Goal: Task Accomplishment & Management: Use online tool/utility

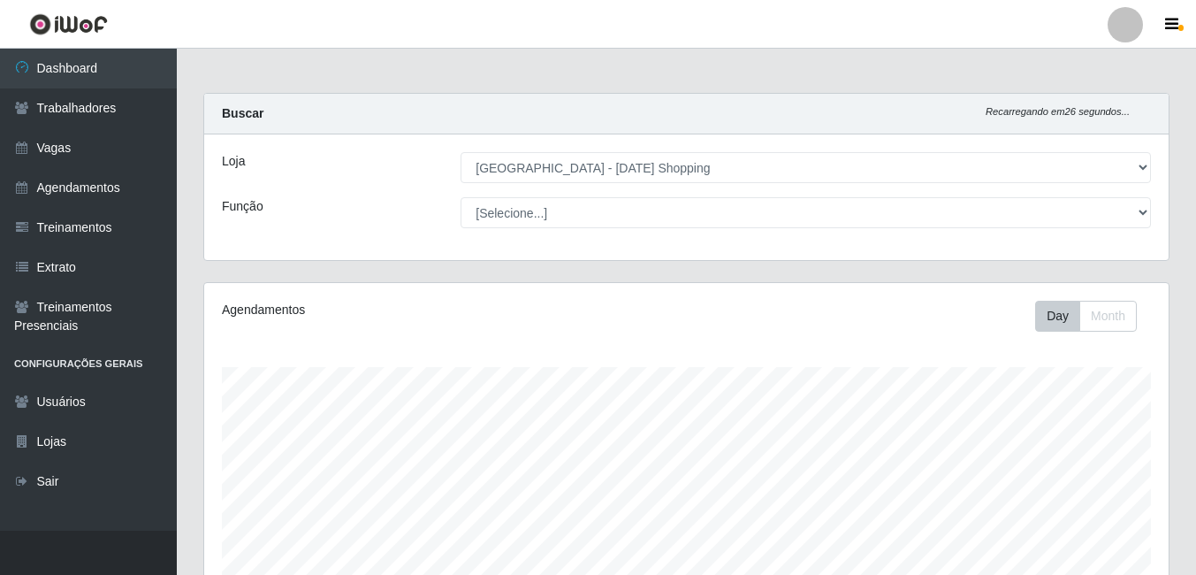
select select "471"
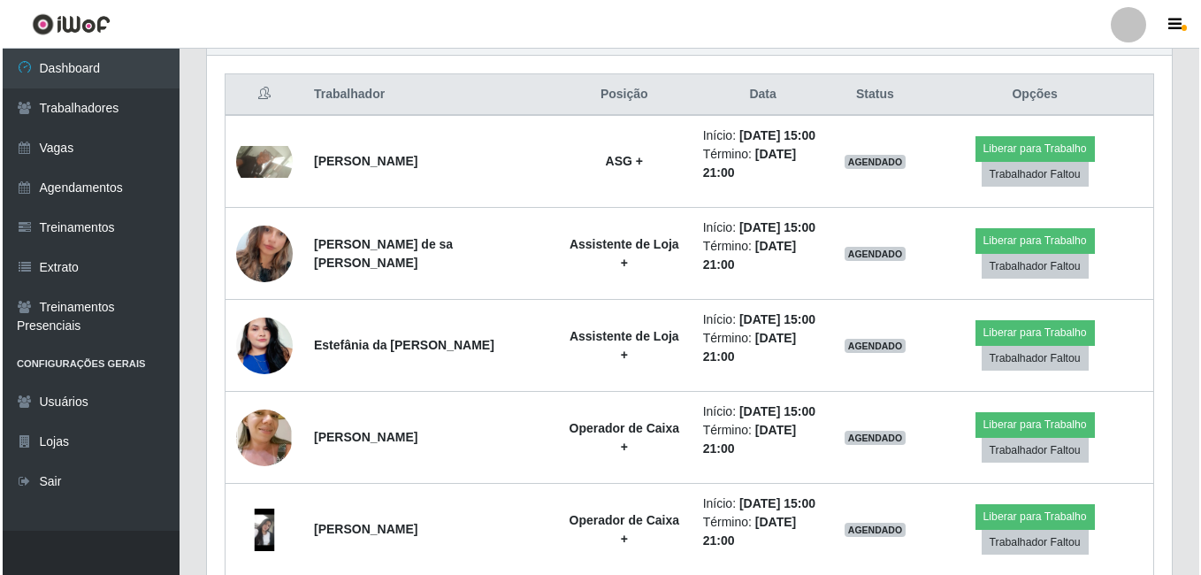
scroll to position [367, 965]
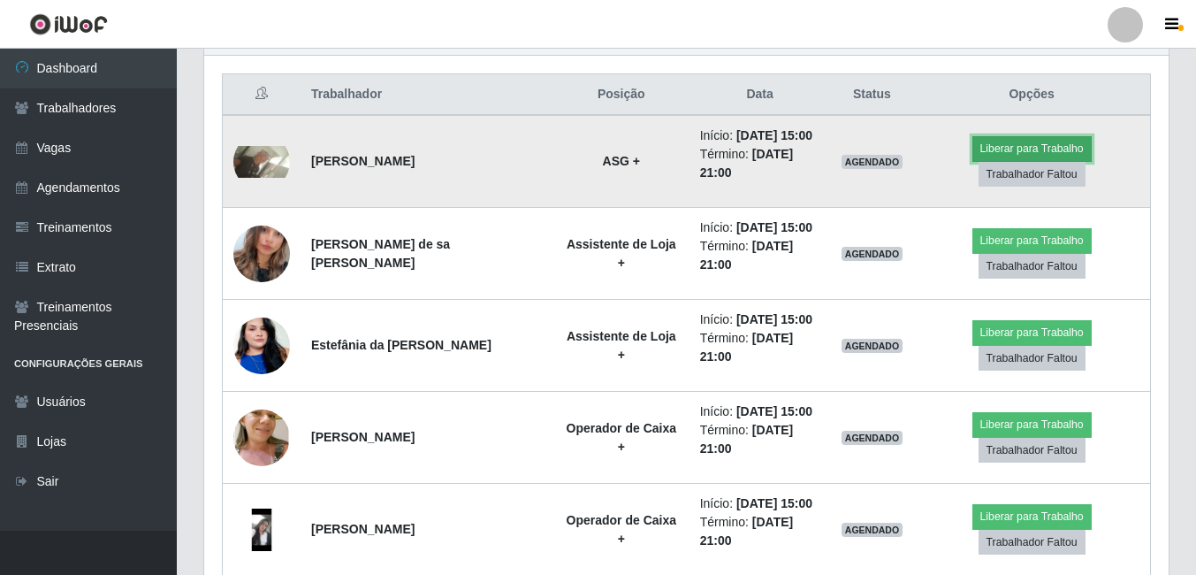
click at [1054, 144] on button "Liberar para Trabalho" at bounding box center [1032, 148] width 119 height 25
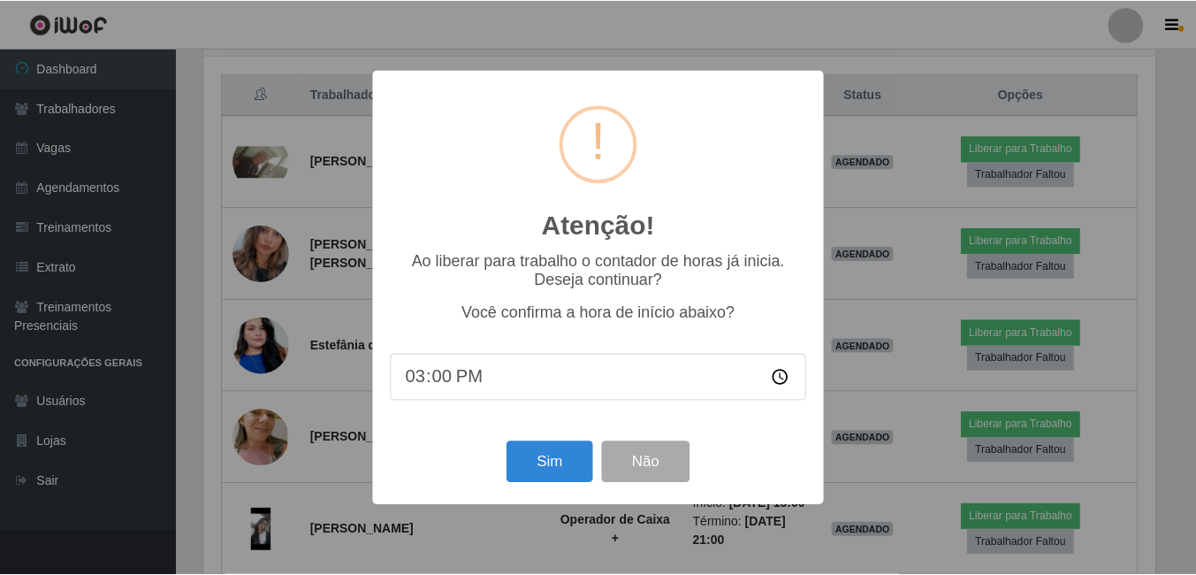
scroll to position [367, 956]
click at [561, 471] on button "Sim" at bounding box center [551, 462] width 86 height 42
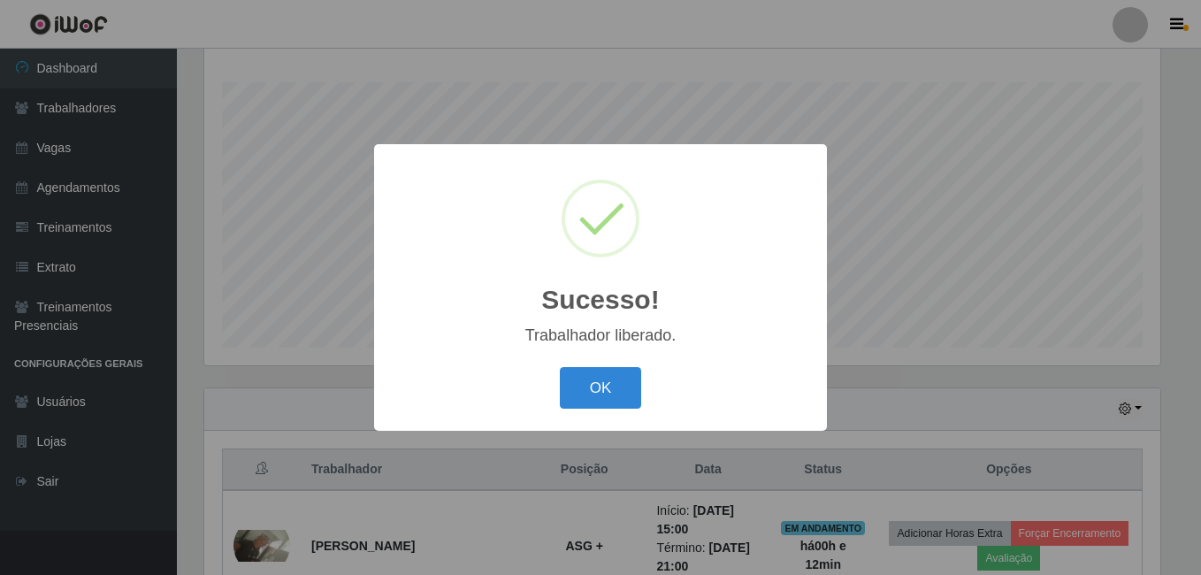
click at [648, 353] on div "Sucesso! × Trabalhador liberado. OK Cancel" at bounding box center [600, 287] width 453 height 286
click at [613, 378] on button "OK" at bounding box center [601, 388] width 82 height 42
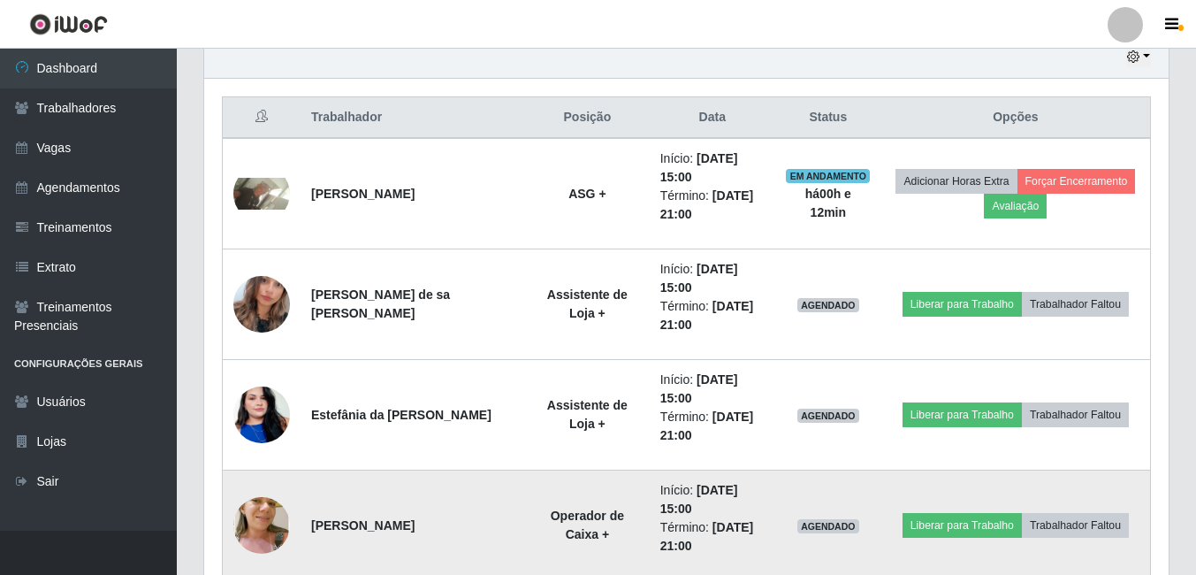
scroll to position [638, 0]
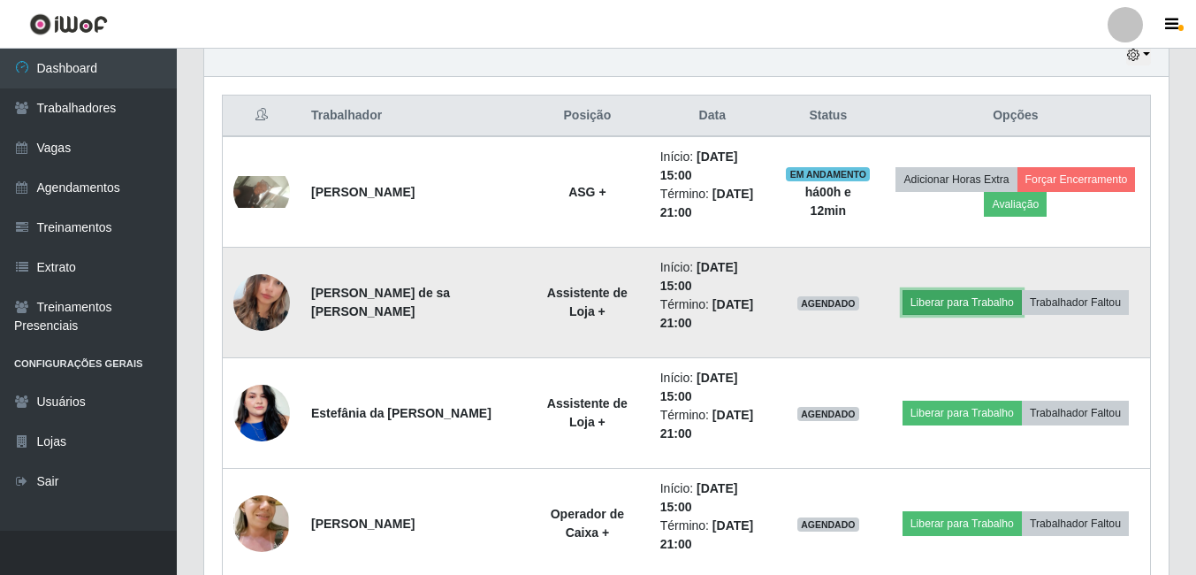
click at [987, 300] on button "Liberar para Trabalho" at bounding box center [962, 302] width 119 height 25
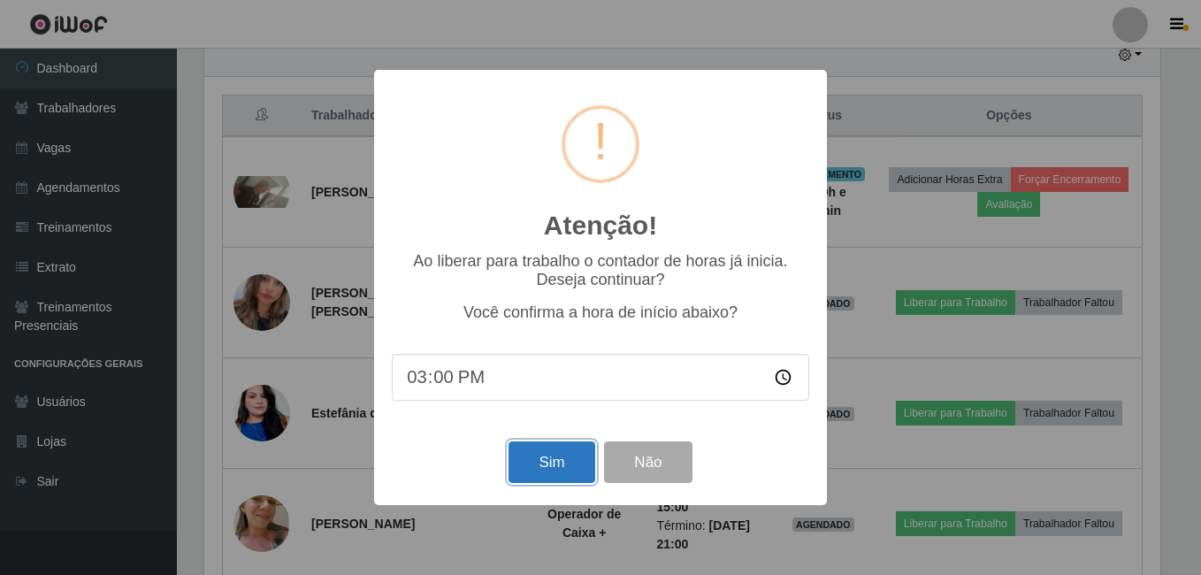
click at [571, 468] on button "Sim" at bounding box center [551, 462] width 86 height 42
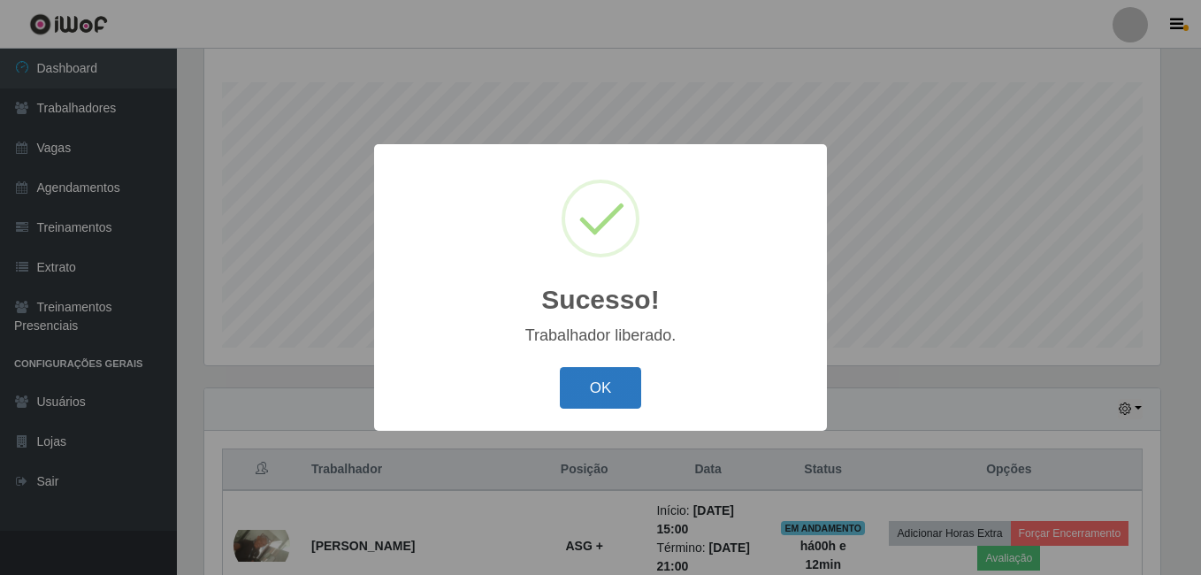
click at [623, 375] on button "OK" at bounding box center [601, 388] width 82 height 42
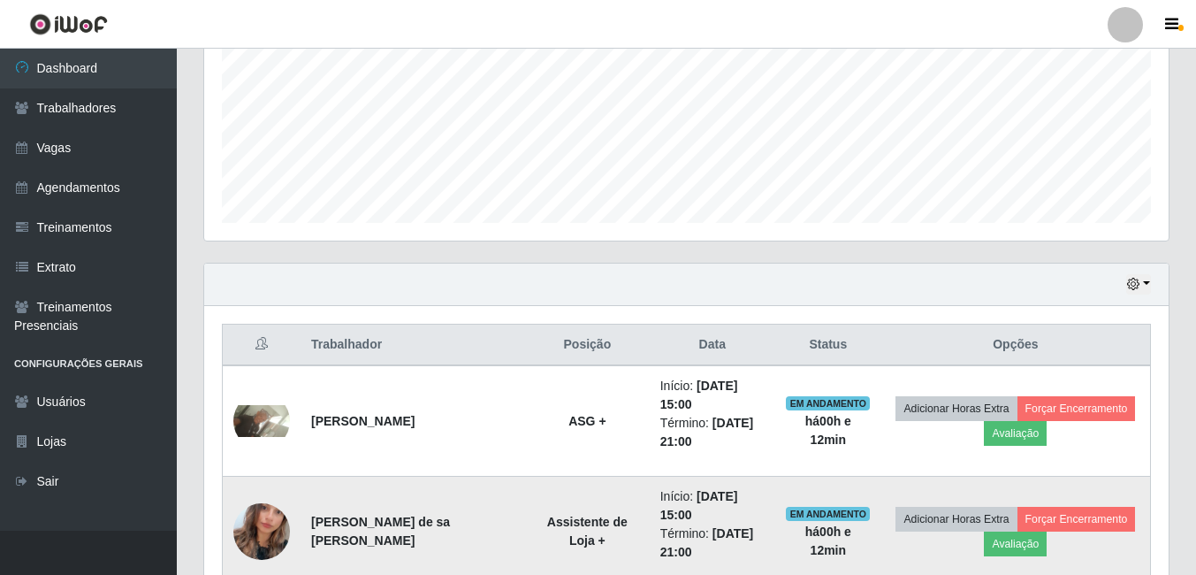
scroll to position [550, 0]
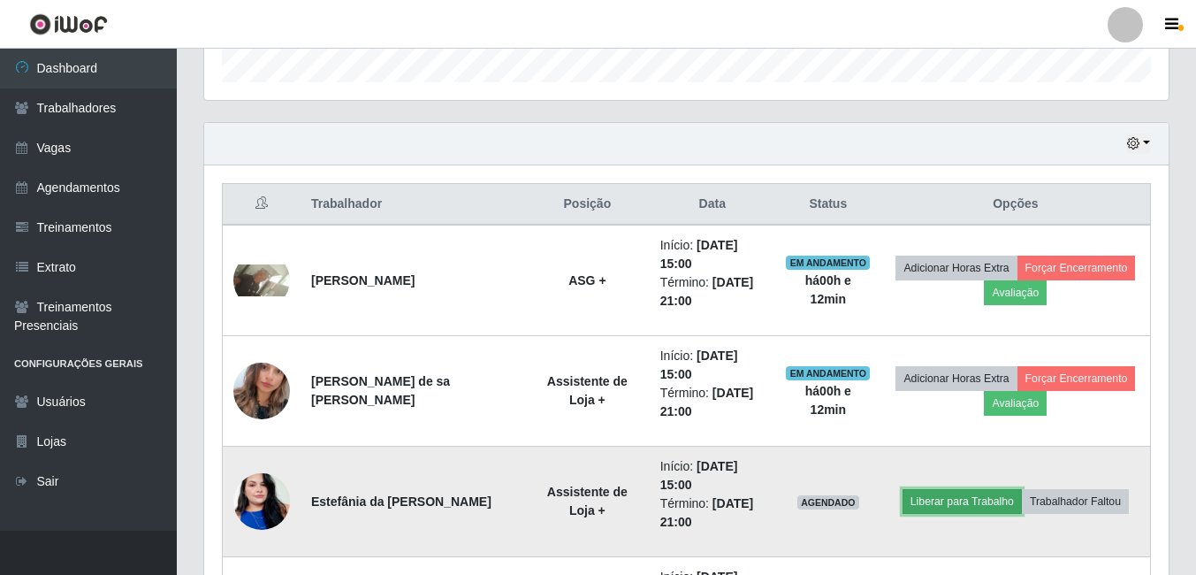
click at [946, 507] on button "Liberar para Trabalho" at bounding box center [962, 501] width 119 height 25
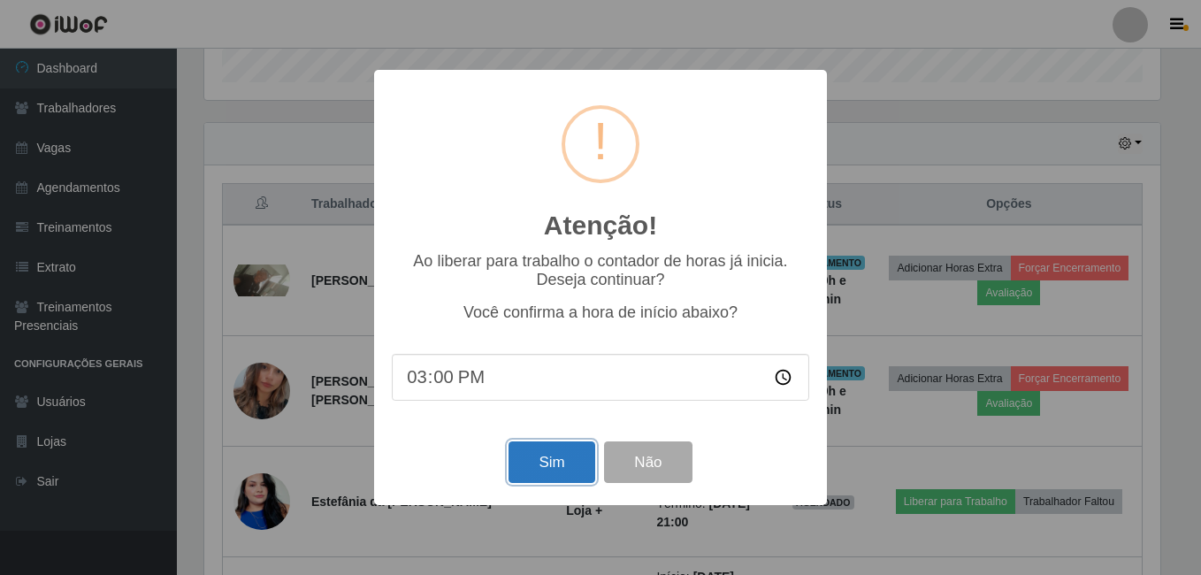
click at [540, 465] on button "Sim" at bounding box center [551, 462] width 86 height 42
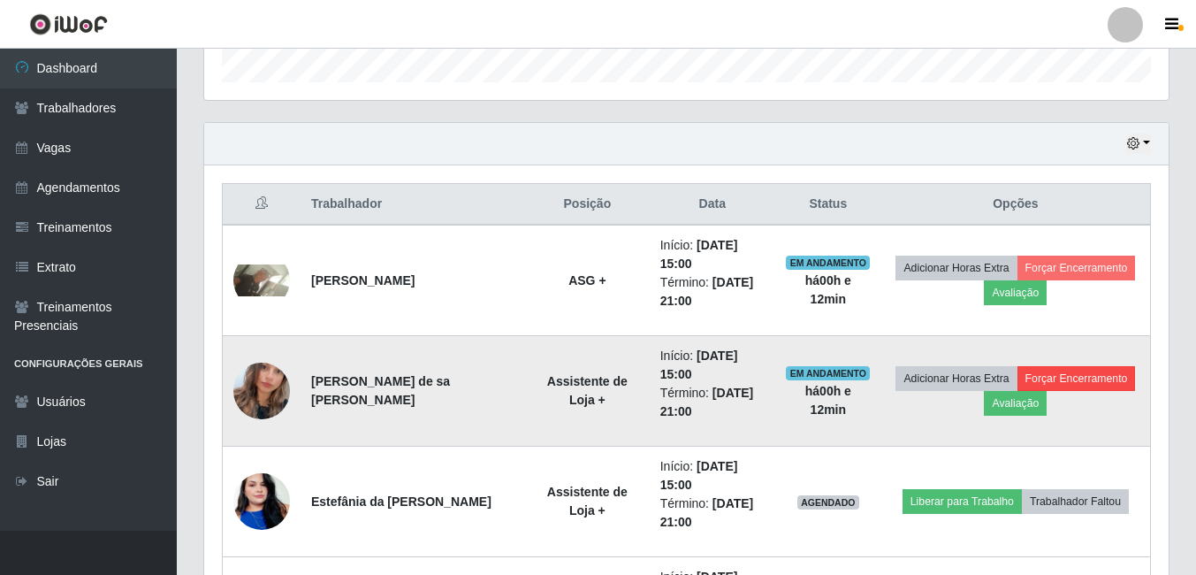
scroll to position [0, 0]
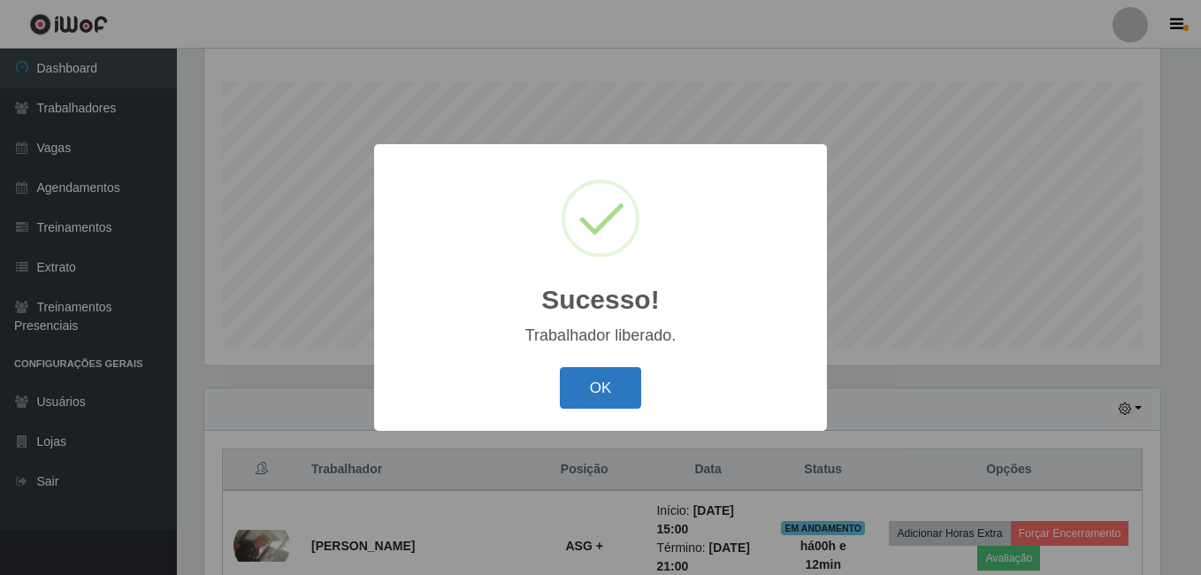
click at [591, 380] on button "OK" at bounding box center [601, 388] width 82 height 42
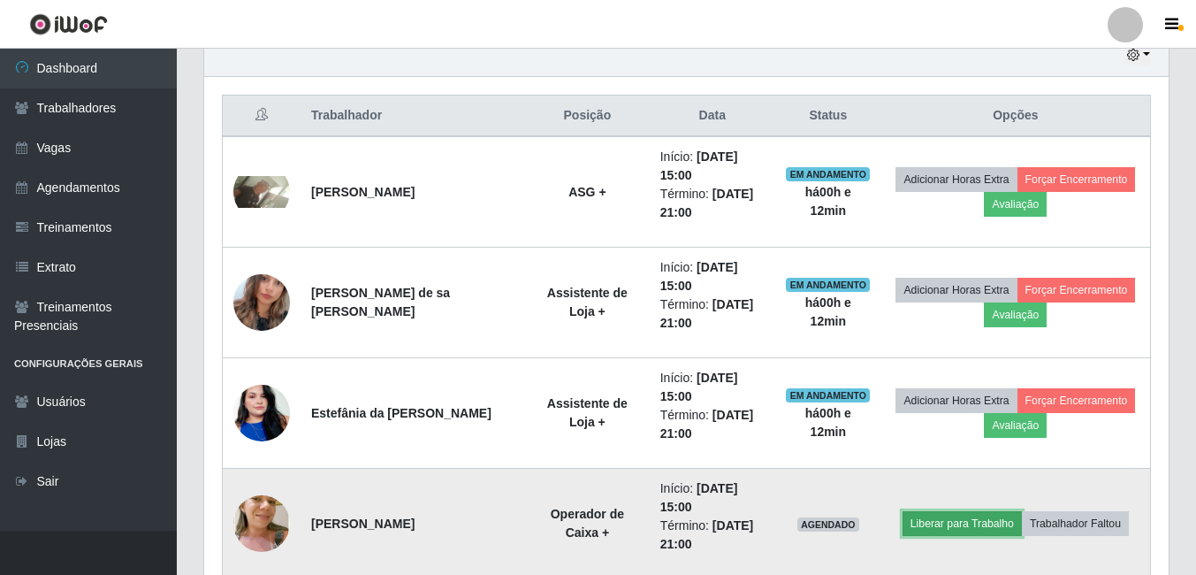
click at [989, 525] on button "Liberar para Trabalho" at bounding box center [962, 523] width 119 height 25
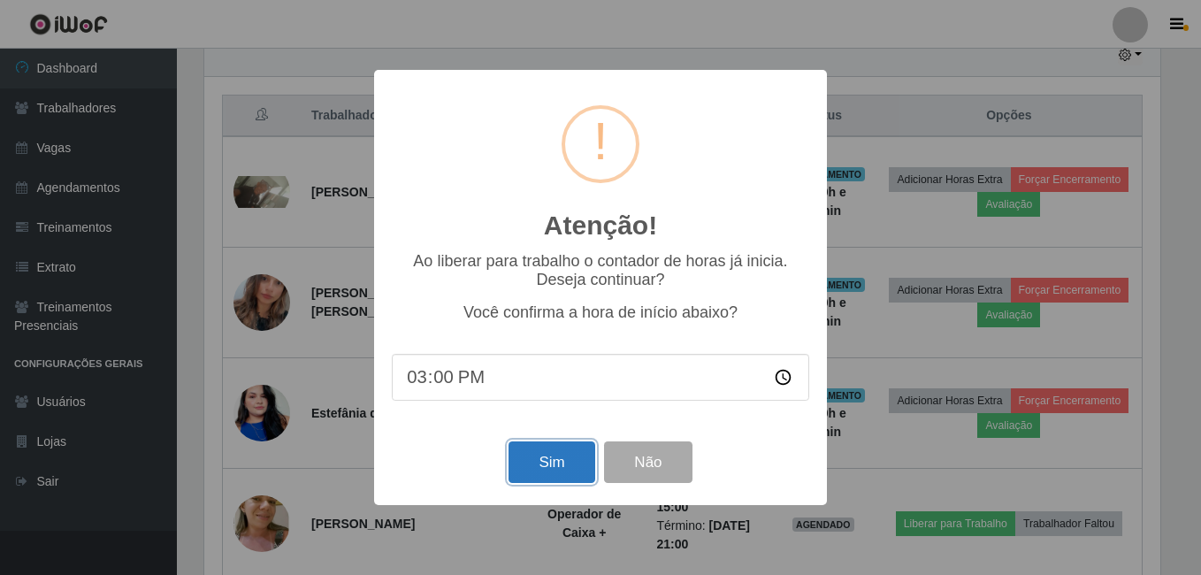
click at [576, 474] on button "Sim" at bounding box center [551, 462] width 86 height 42
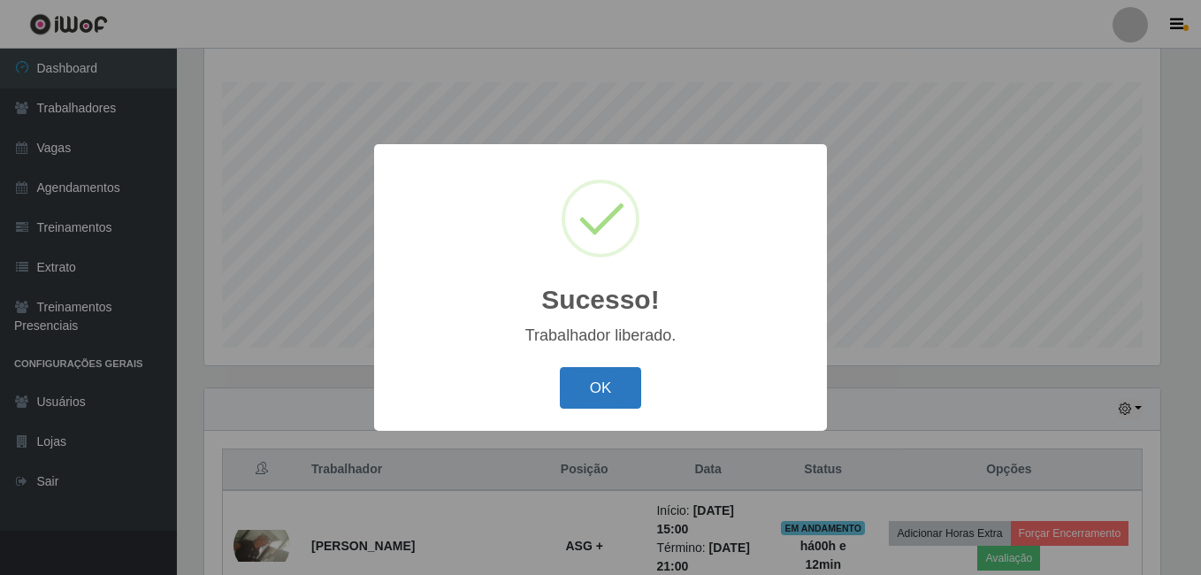
click at [617, 370] on button "OK" at bounding box center [601, 388] width 82 height 42
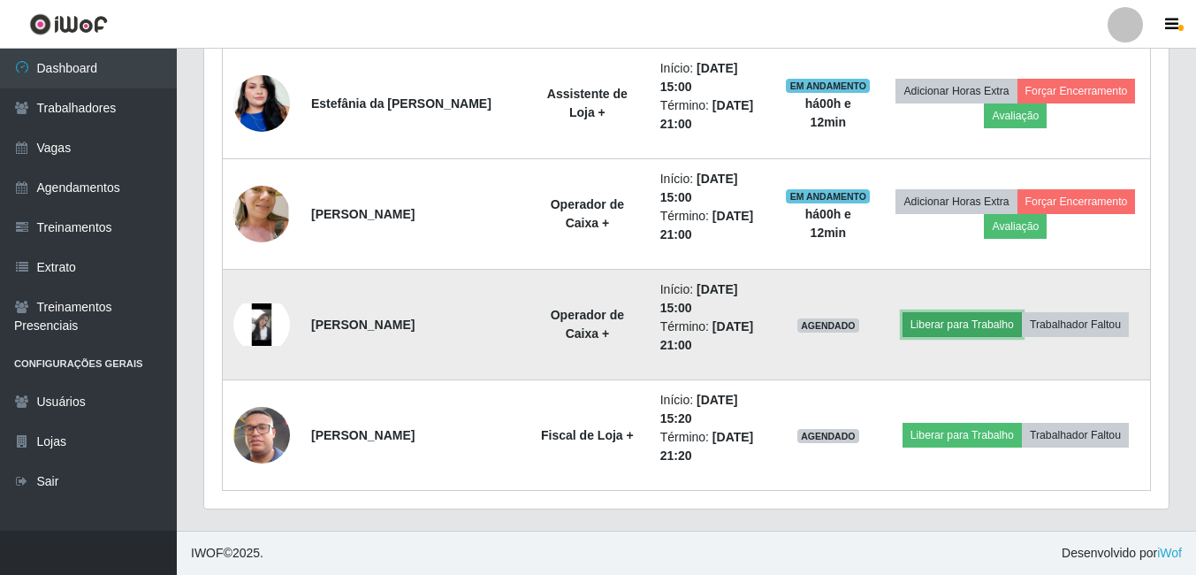
click at [973, 320] on button "Liberar para Trabalho" at bounding box center [962, 324] width 119 height 25
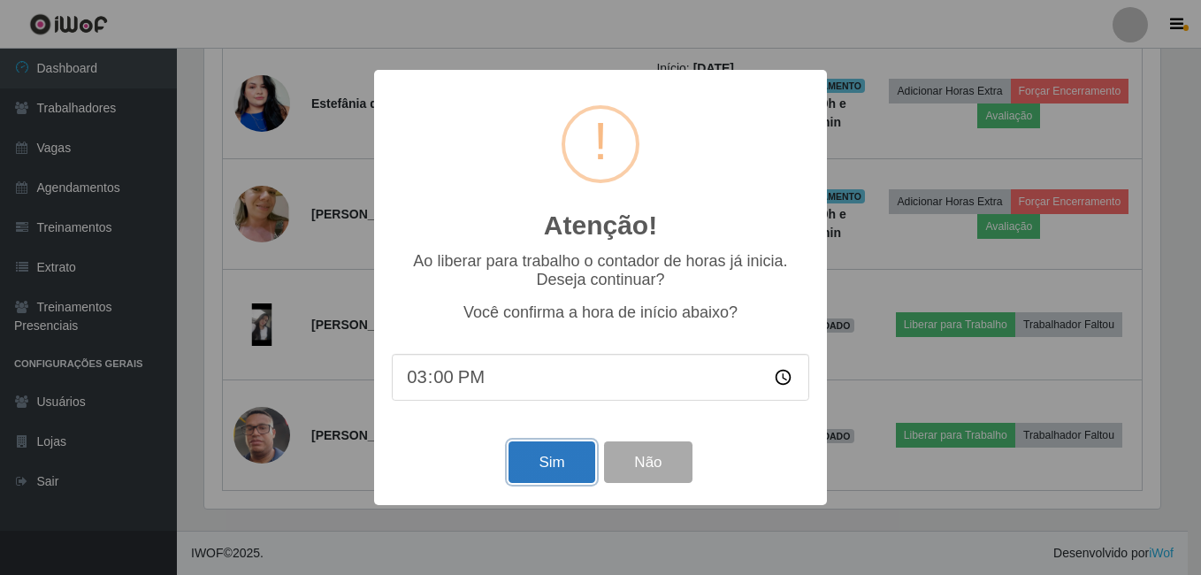
click at [514, 457] on button "Sim" at bounding box center [551, 462] width 86 height 42
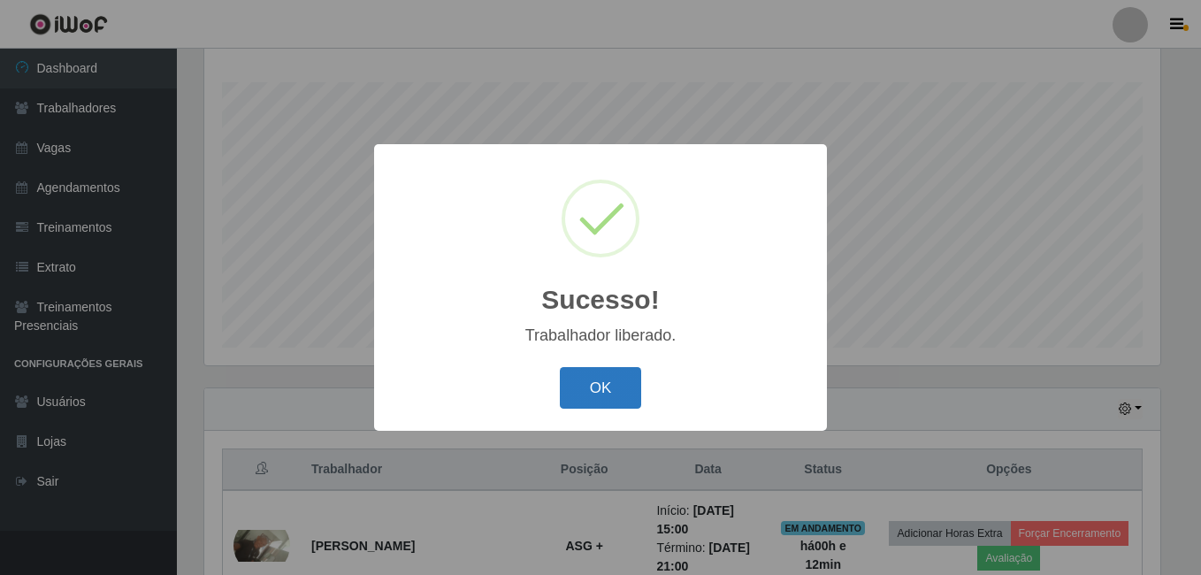
click at [583, 379] on button "OK" at bounding box center [601, 388] width 82 height 42
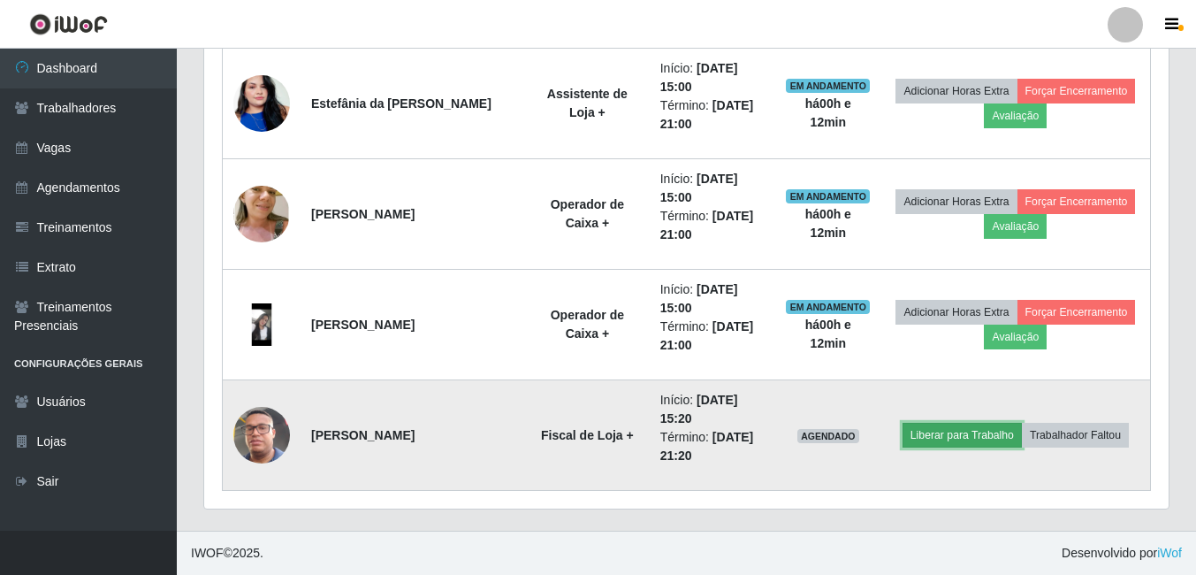
click at [945, 437] on button "Liberar para Trabalho" at bounding box center [962, 435] width 119 height 25
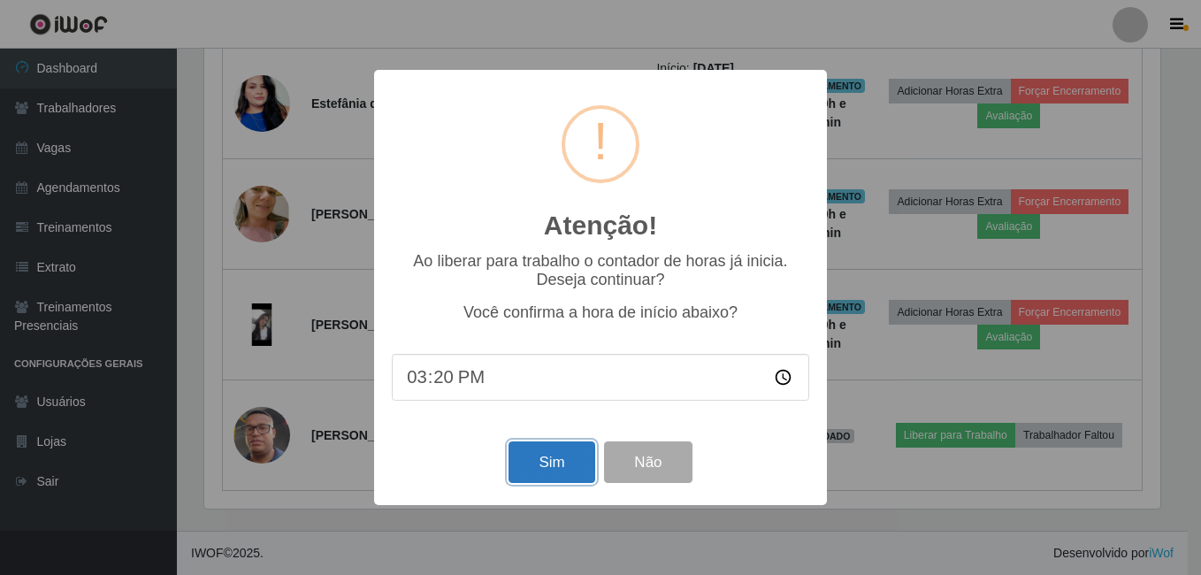
click at [576, 462] on button "Sim" at bounding box center [551, 462] width 86 height 42
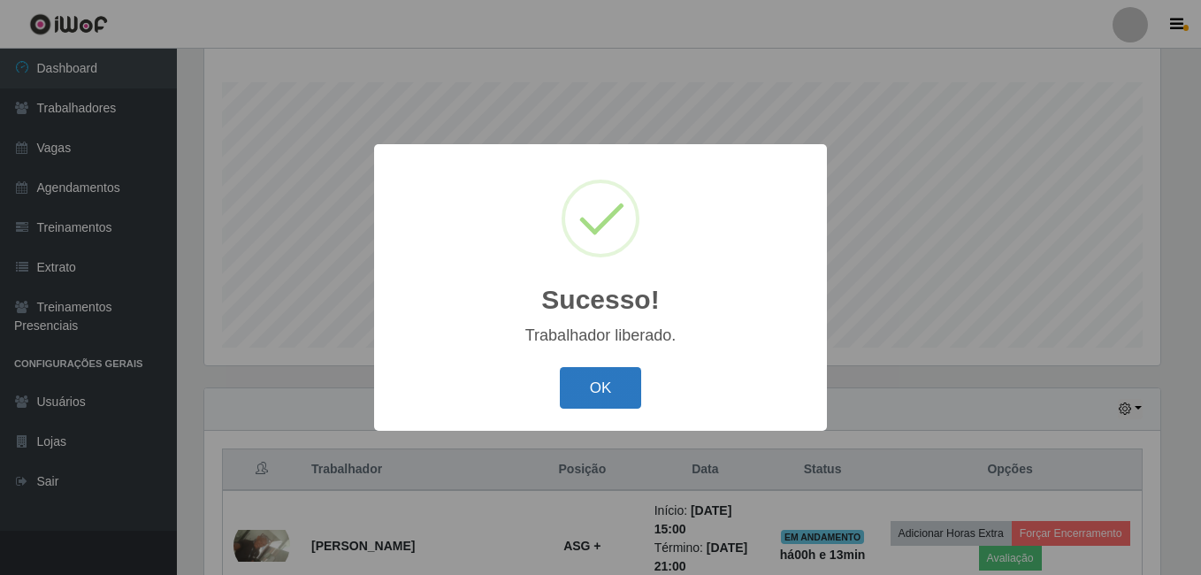
click at [575, 393] on button "OK" at bounding box center [601, 388] width 82 height 42
